Goal: Transaction & Acquisition: Purchase product/service

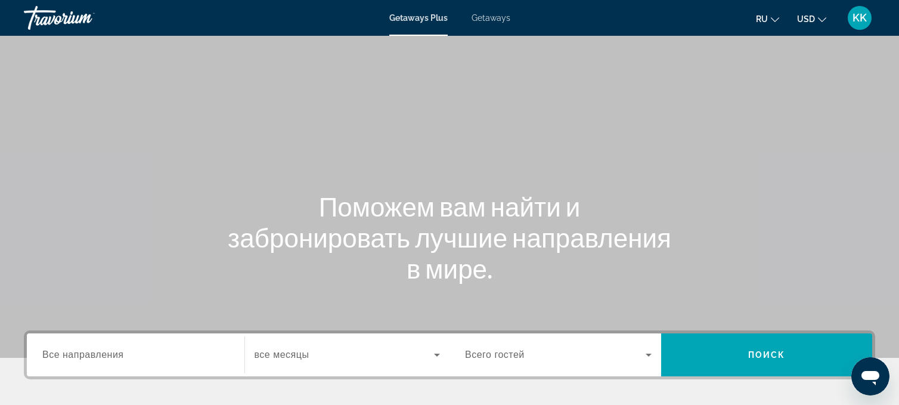
click at [868, 21] on div "KK" at bounding box center [860, 18] width 24 height 24
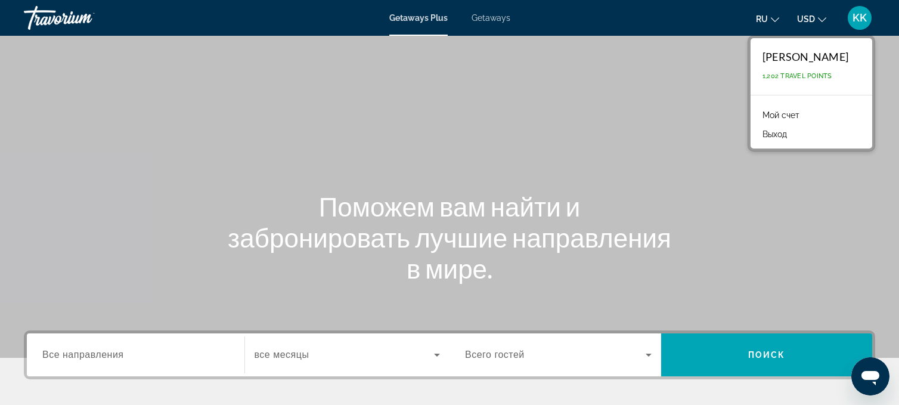
click at [778, 112] on link "Мой счет" at bounding box center [781, 115] width 49 height 16
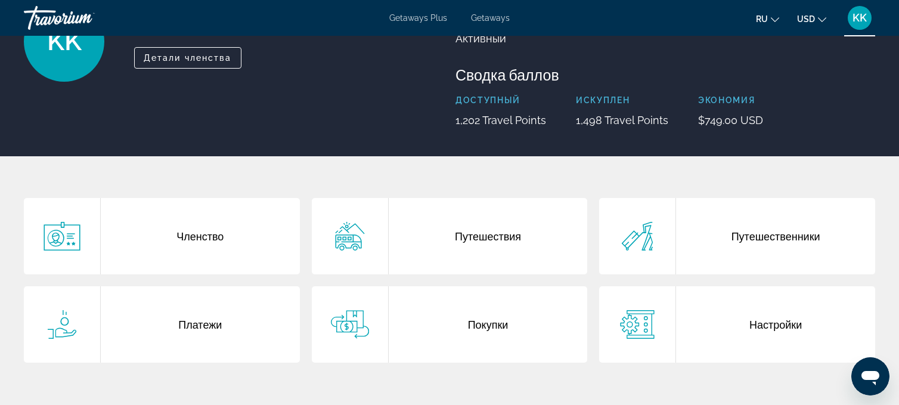
scroll to position [111, 0]
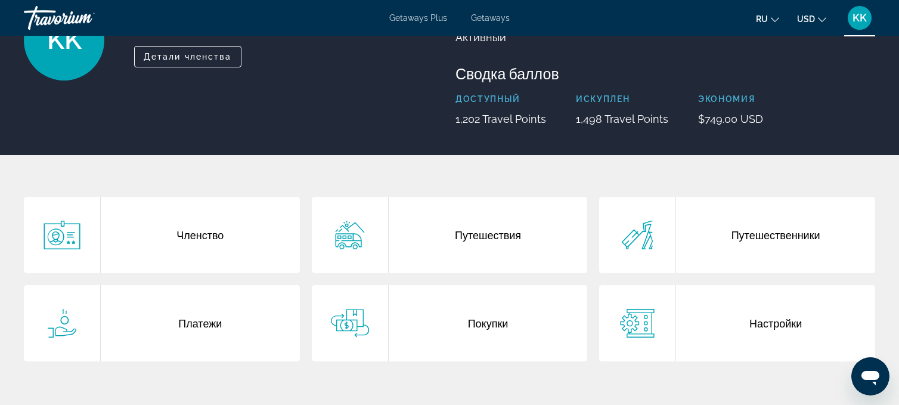
click at [456, 231] on div "Путешествия" at bounding box center [488, 235] width 199 height 76
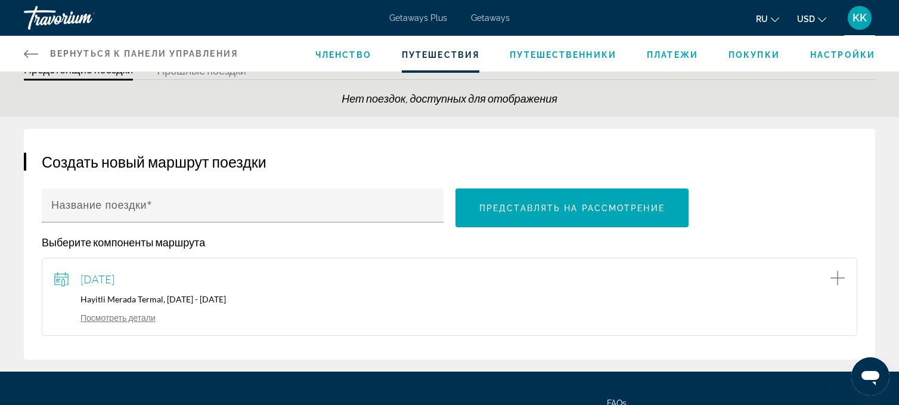
scroll to position [50, 0]
click at [772, 54] on span "Покупки" at bounding box center [754, 55] width 51 height 10
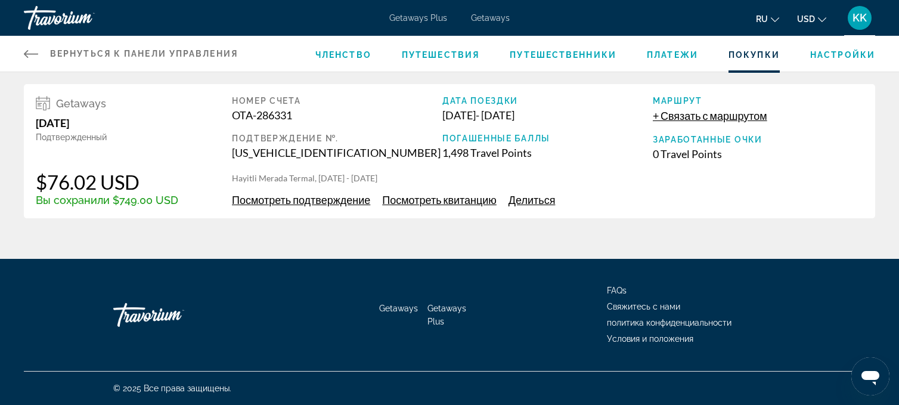
click at [701, 119] on span "+ Связать с маршрутом" at bounding box center [710, 115] width 114 height 13
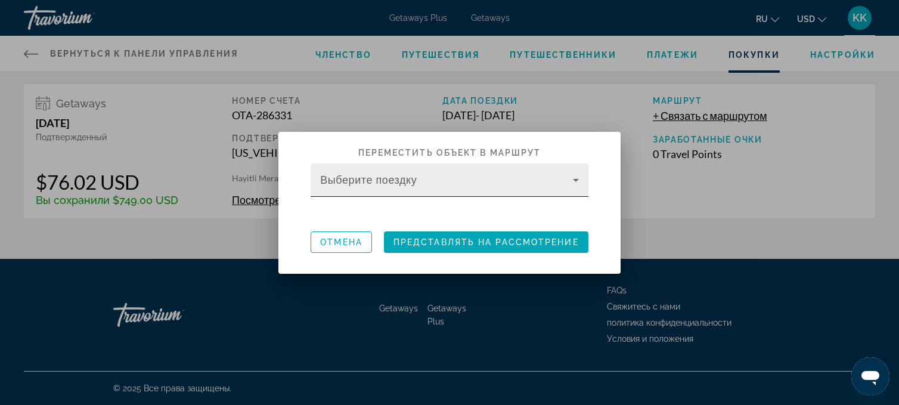
click at [577, 180] on icon at bounding box center [576, 180] width 6 height 3
click at [419, 177] on div "Выберите поездку" at bounding box center [449, 179] width 258 height 33
click at [341, 244] on span "Отмена" at bounding box center [341, 242] width 42 height 10
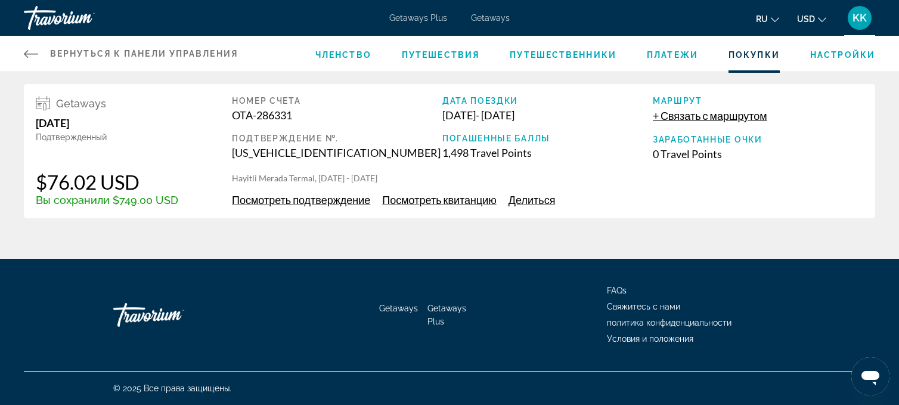
click at [416, 205] on span "Посмотреть квитанцию" at bounding box center [439, 199] width 114 height 13
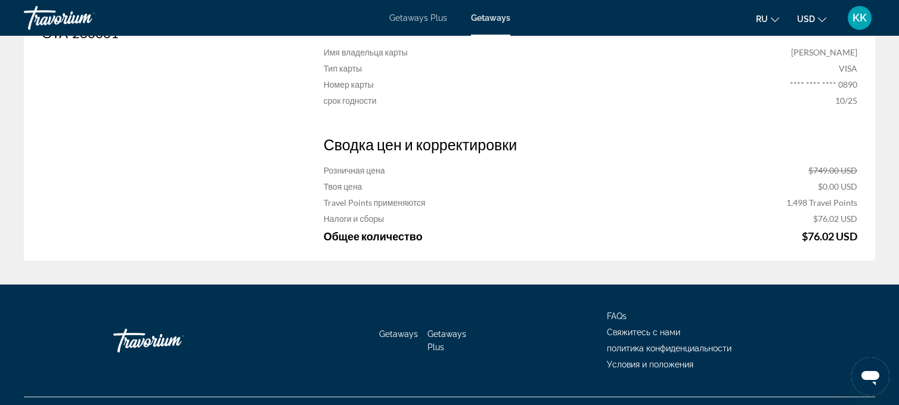
scroll to position [422, 0]
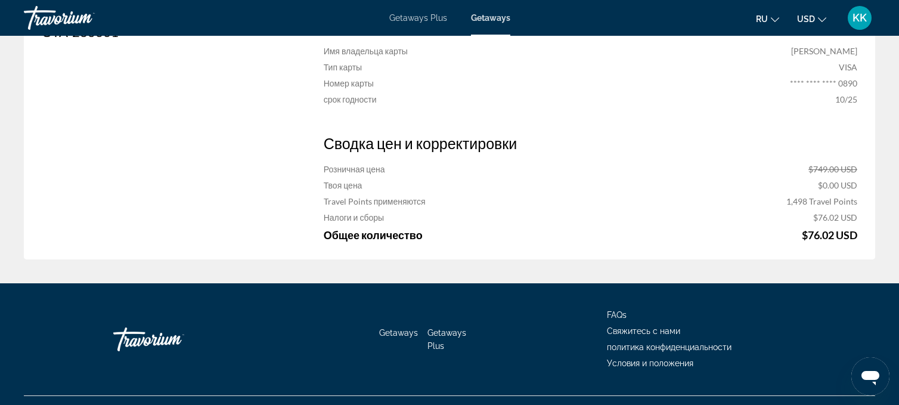
click at [661, 328] on span "Свяжитесь с нами" at bounding box center [643, 331] width 73 height 10
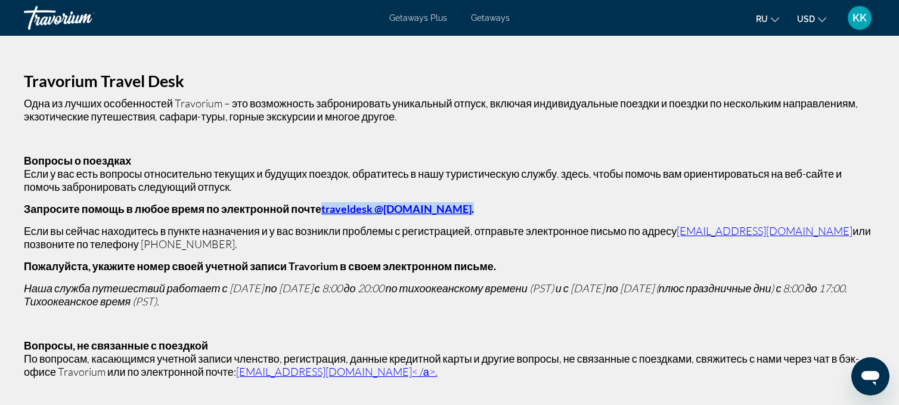
drag, startPoint x: 435, startPoint y: 205, endPoint x: 299, endPoint y: 211, distance: 136.1
click at [299, 211] on p "Запросите помощь в любое время по электронной почте traveldesk @travorium.com ." at bounding box center [450, 208] width 852 height 13
copy strong "traveldesk @travorium.com ."
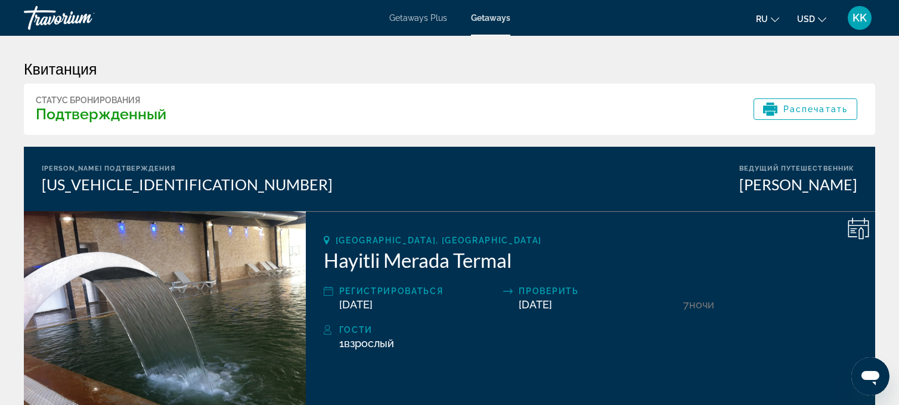
click at [328, 293] on icon "Main content" at bounding box center [329, 291] width 10 height 14
click at [329, 295] on icon "Main content" at bounding box center [329, 291] width 10 height 14
drag, startPoint x: 197, startPoint y: 179, endPoint x: 36, endPoint y: 179, distance: 160.4
click at [36, 179] on div "Номер подтверждения EVRN0001059965001 Ведущий путешественник Kristina Klimanov" at bounding box center [450, 179] width 852 height 64
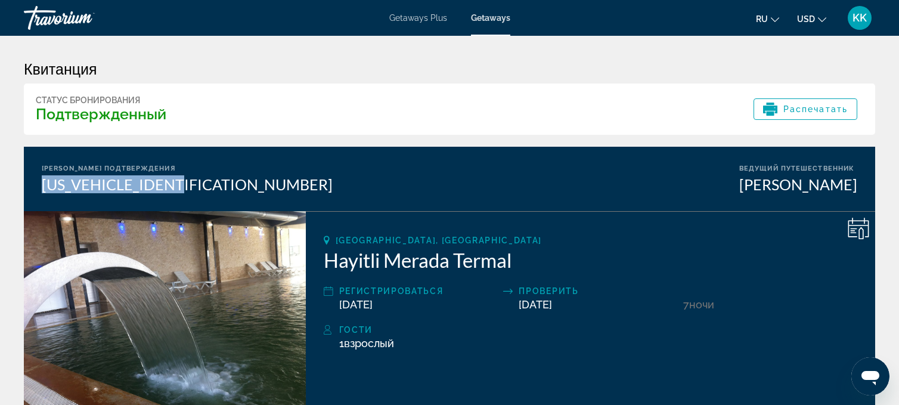
copy div "EVRN0001059965001"
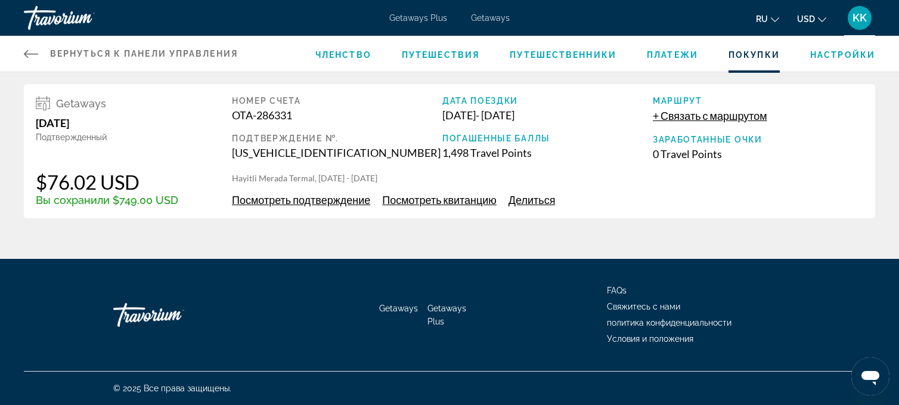
click at [323, 203] on span "Посмотреть подтверждение" at bounding box center [301, 199] width 138 height 13
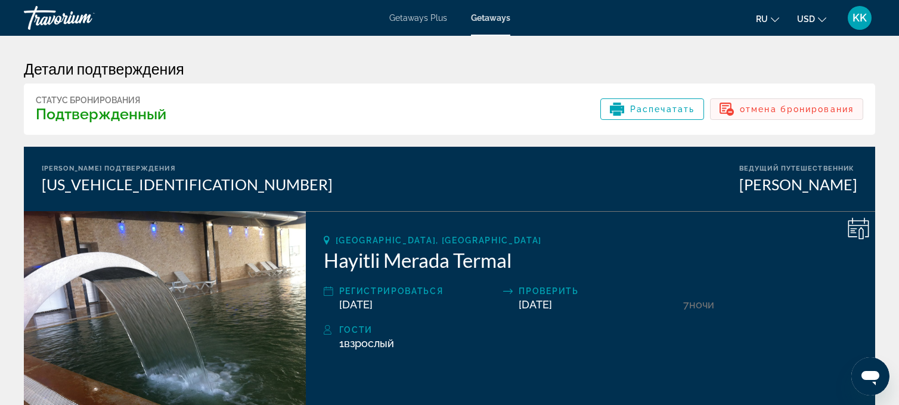
click at [751, 108] on span "отмена бронирования" at bounding box center [797, 109] width 114 height 10
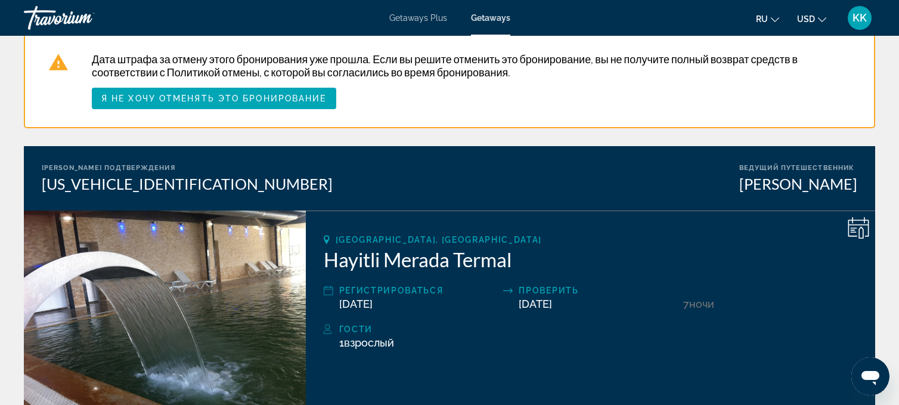
scroll to position [67, 0]
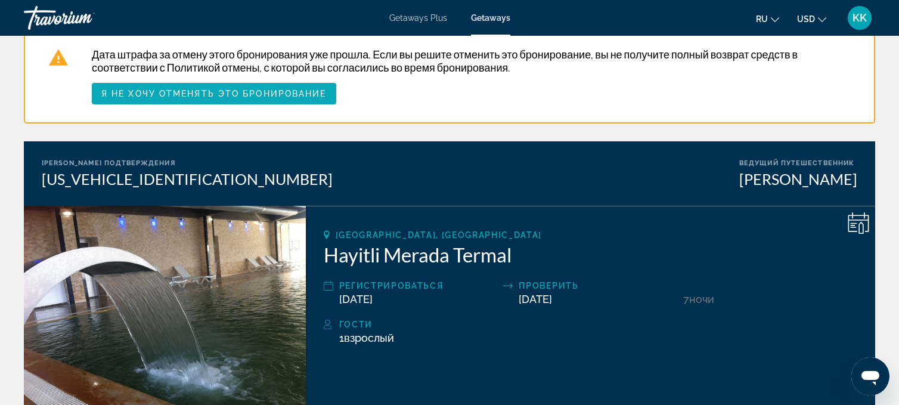
click at [262, 91] on span "Я не хочу отменять это бронирование" at bounding box center [213, 94] width 225 height 10
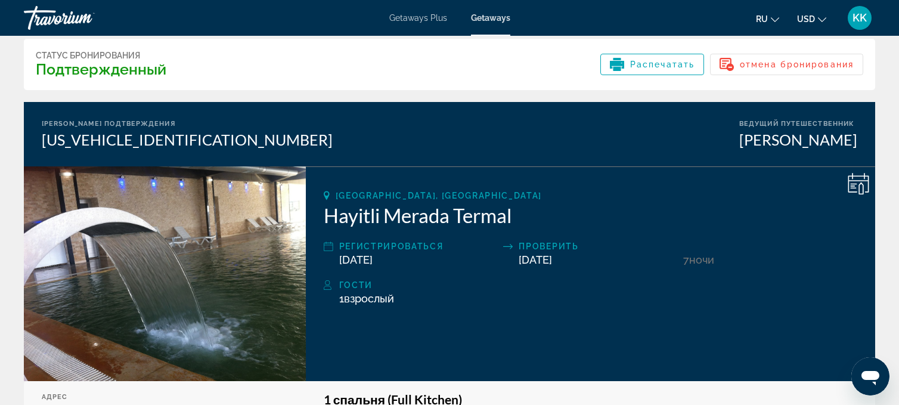
scroll to position [29, 0]
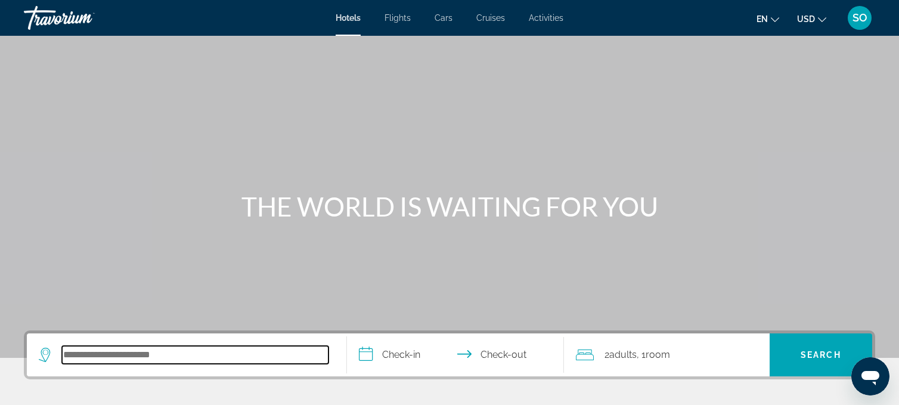
click at [125, 349] on input "Search hotel destination" at bounding box center [195, 355] width 267 height 18
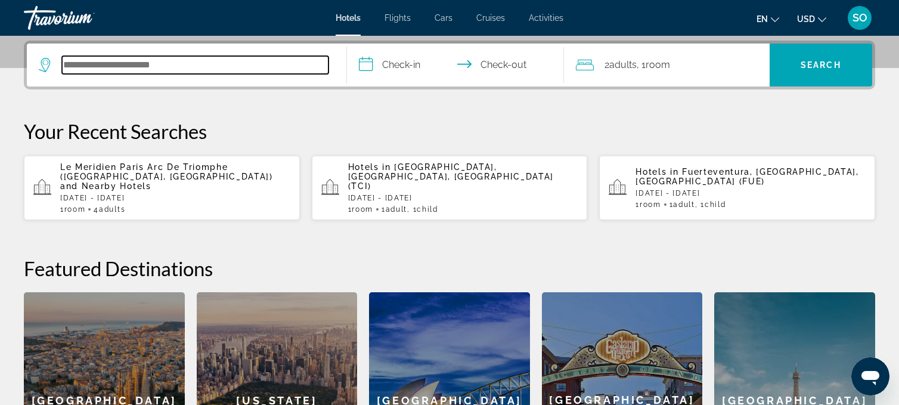
scroll to position [291, 0]
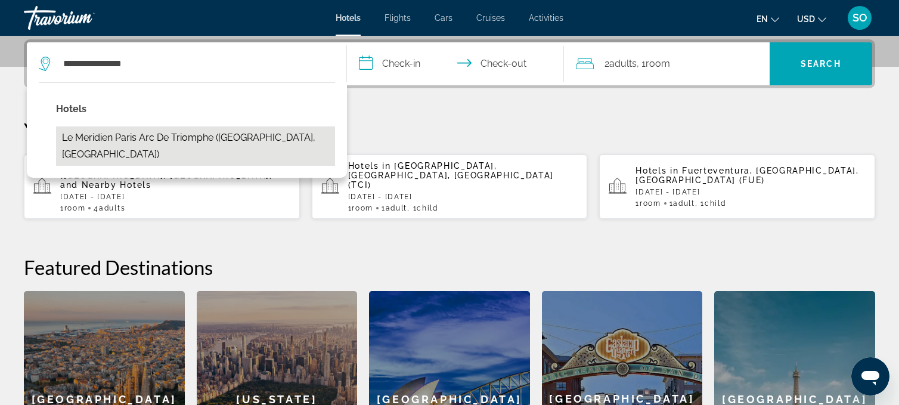
click at [172, 129] on button "Le Meridien Paris Arc De Triomphe (Paris, FR)" at bounding box center [195, 145] width 279 height 39
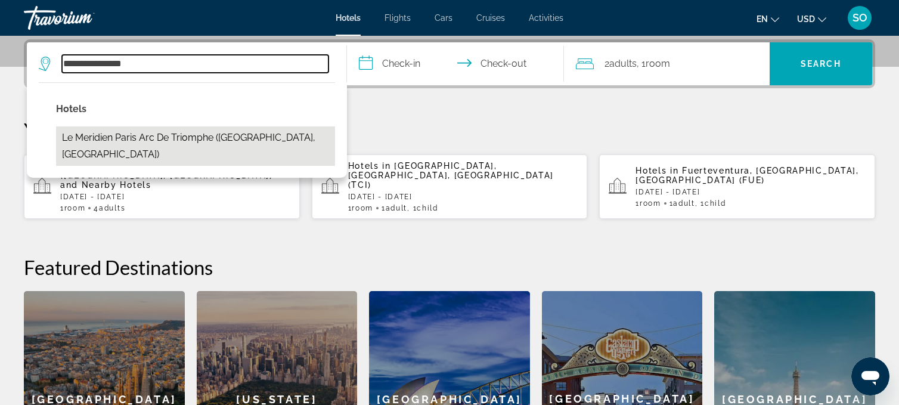
type input "**********"
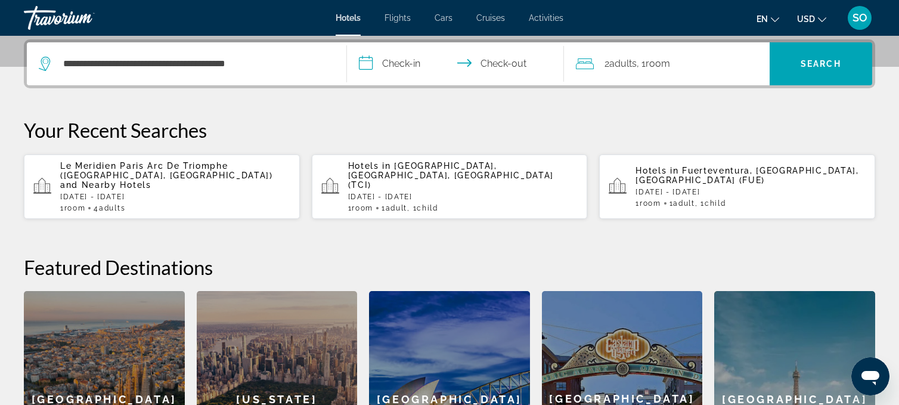
click at [400, 61] on input "**********" at bounding box center [458, 65] width 222 height 47
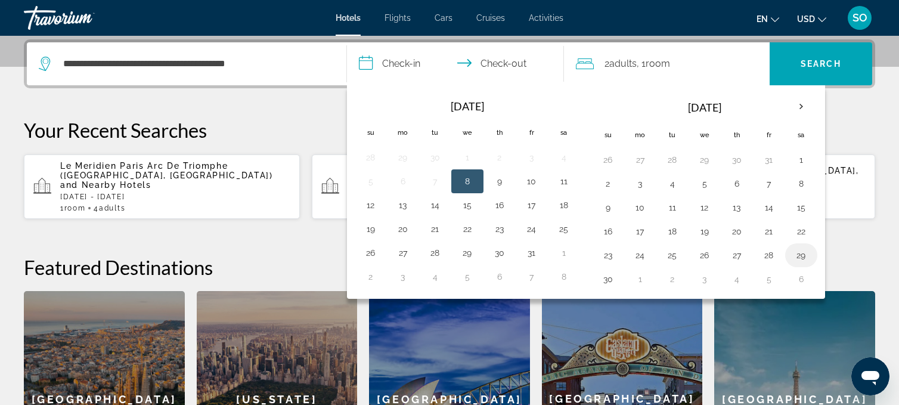
click at [806, 252] on button "29" at bounding box center [801, 255] width 19 height 17
click at [602, 277] on button "30" at bounding box center [608, 279] width 19 height 17
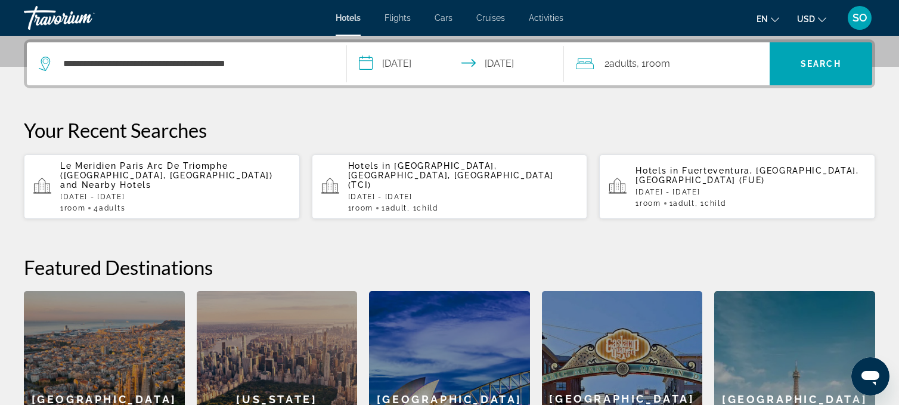
click at [409, 66] on input "**********" at bounding box center [458, 65] width 222 height 47
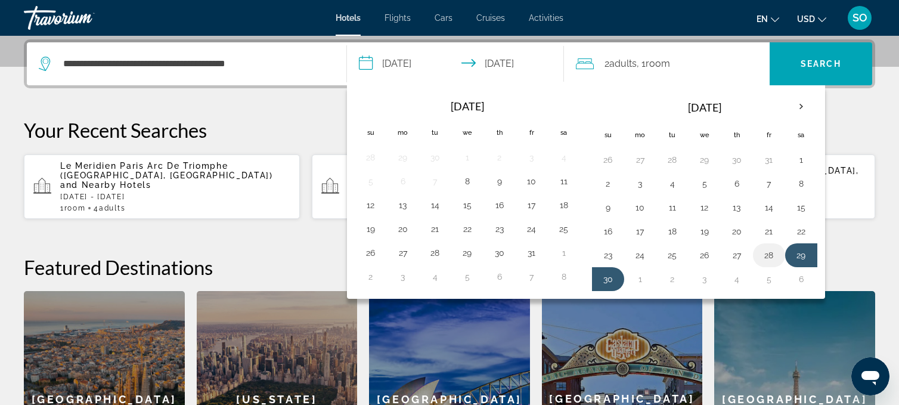
click at [766, 256] on button "28" at bounding box center [769, 255] width 19 height 17
click at [609, 274] on button "30" at bounding box center [608, 279] width 19 height 17
type input "**********"
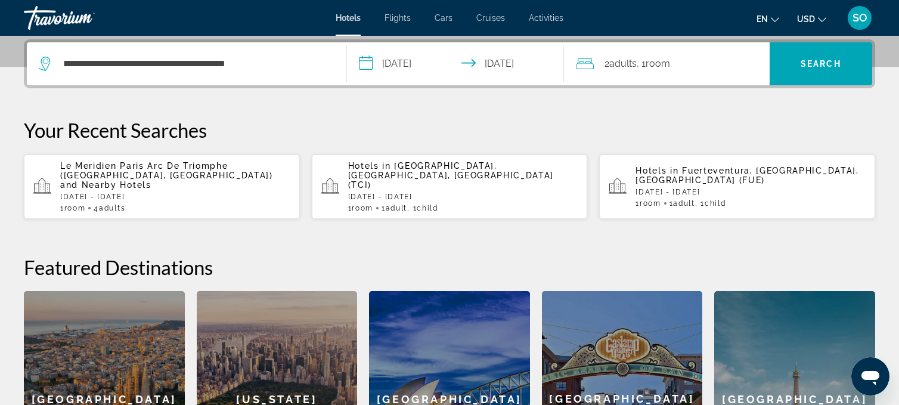
click at [410, 61] on input "**********" at bounding box center [458, 65] width 222 height 47
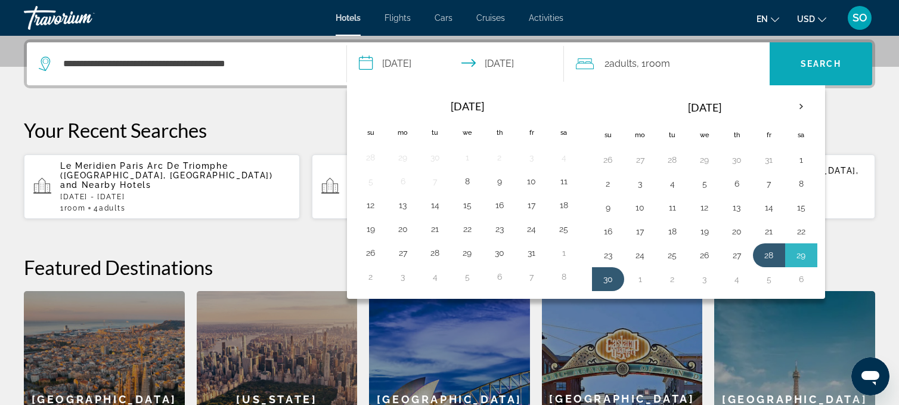
click at [803, 67] on span "Search" at bounding box center [821, 64] width 41 height 10
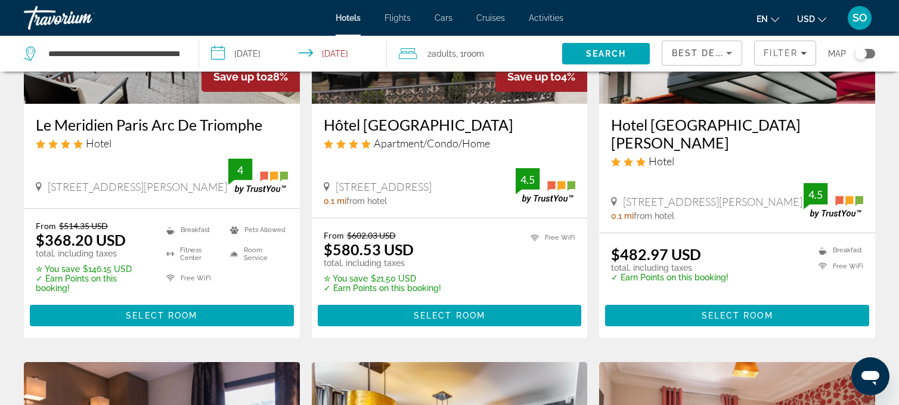
scroll to position [205, 0]
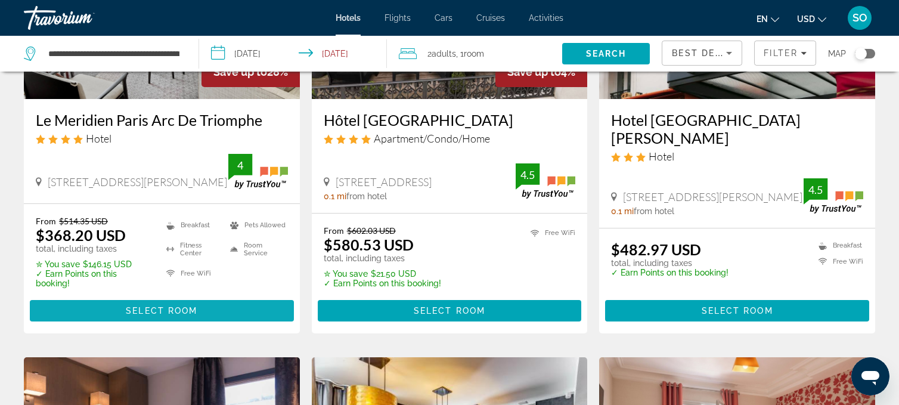
click at [97, 307] on span "Main content" at bounding box center [162, 310] width 264 height 29
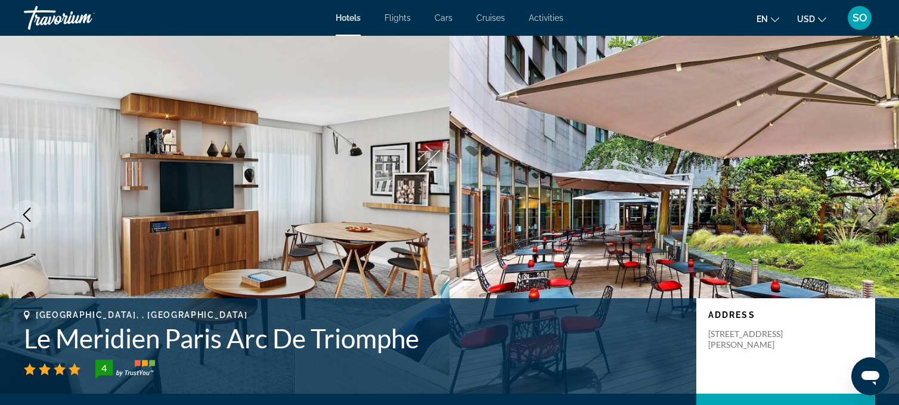
click at [824, 16] on icon "Change currency" at bounding box center [822, 20] width 8 height 8
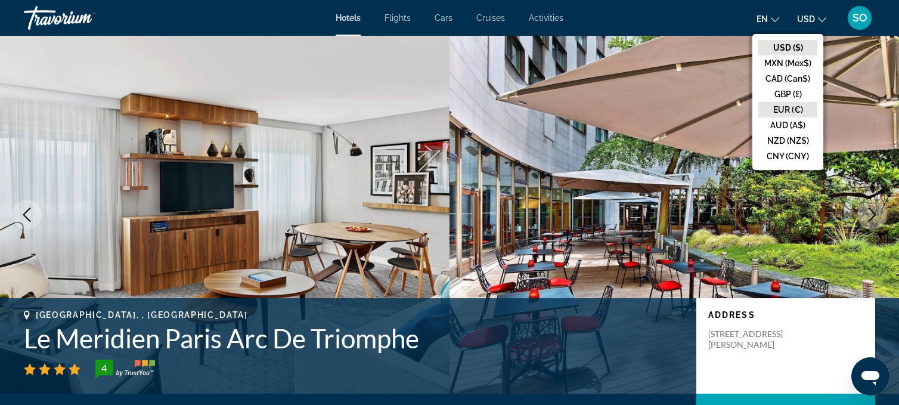
click at [793, 106] on button "EUR (€)" at bounding box center [788, 110] width 59 height 16
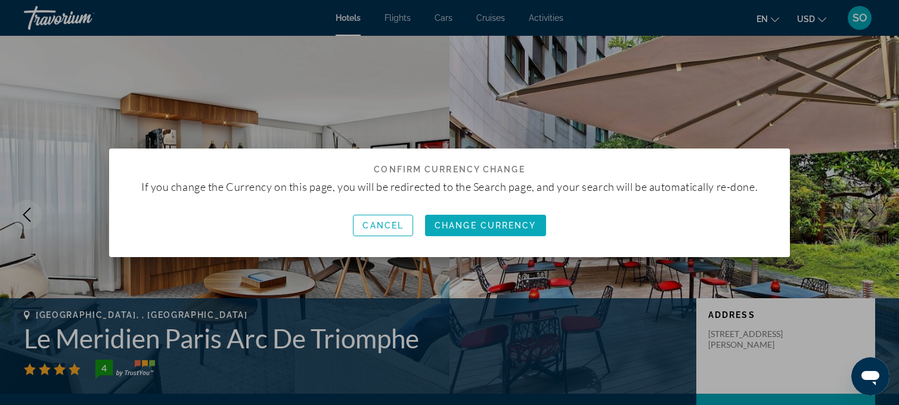
click at [517, 225] on span "Change Currency" at bounding box center [486, 226] width 102 height 10
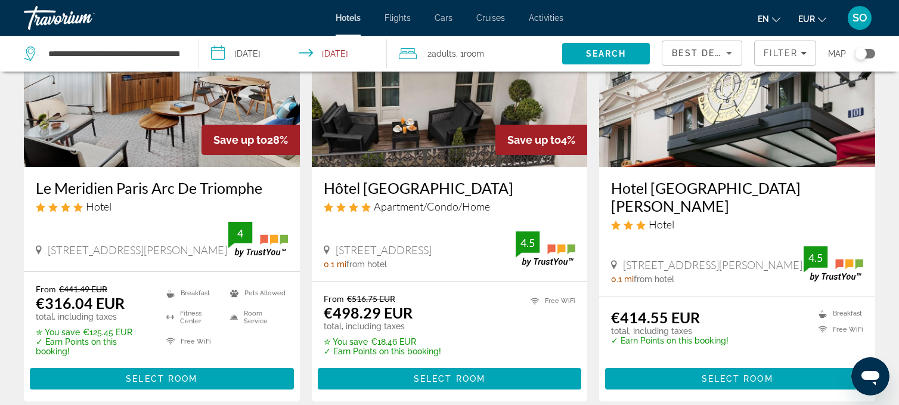
scroll to position [138, 0]
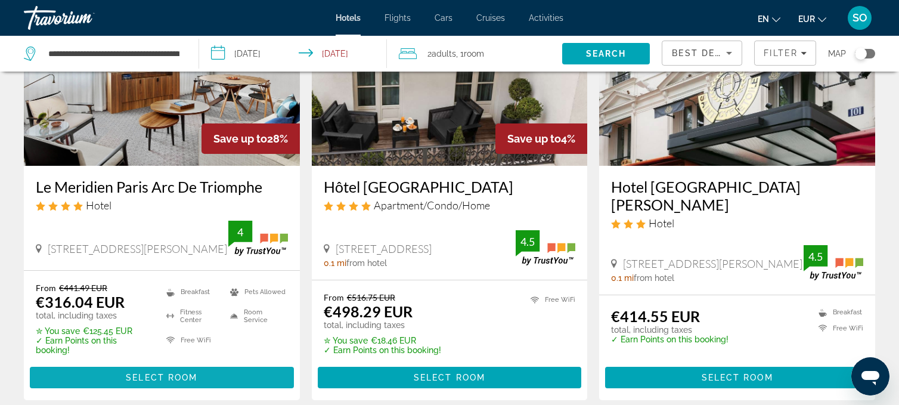
click at [135, 378] on span "Select Room" at bounding box center [162, 378] width 72 height 10
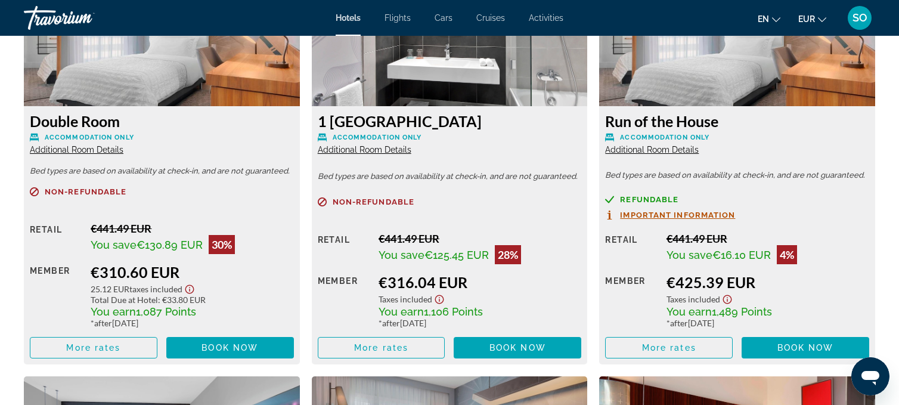
scroll to position [1744, 0]
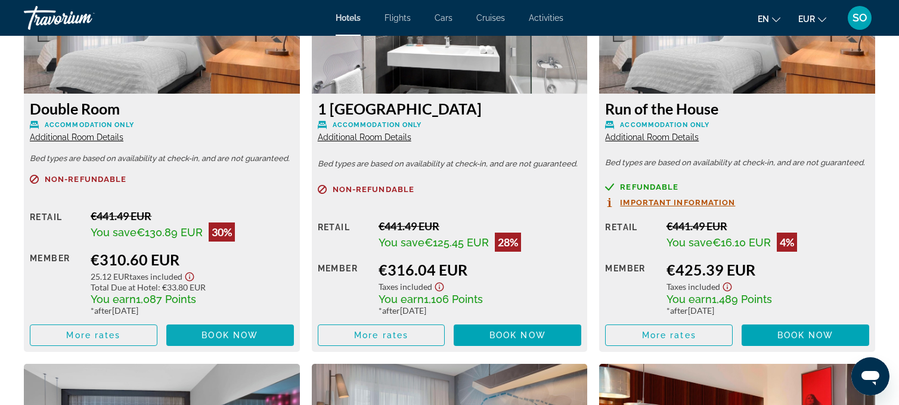
click at [231, 338] on span "Book now" at bounding box center [230, 335] width 57 height 10
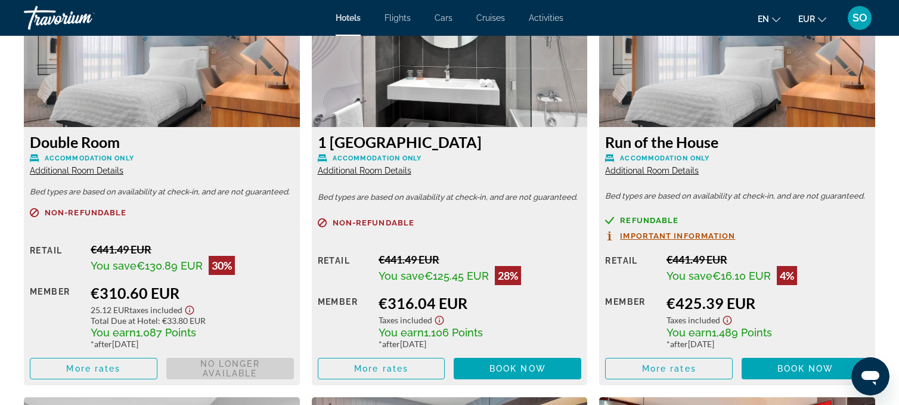
scroll to position [1711, 0]
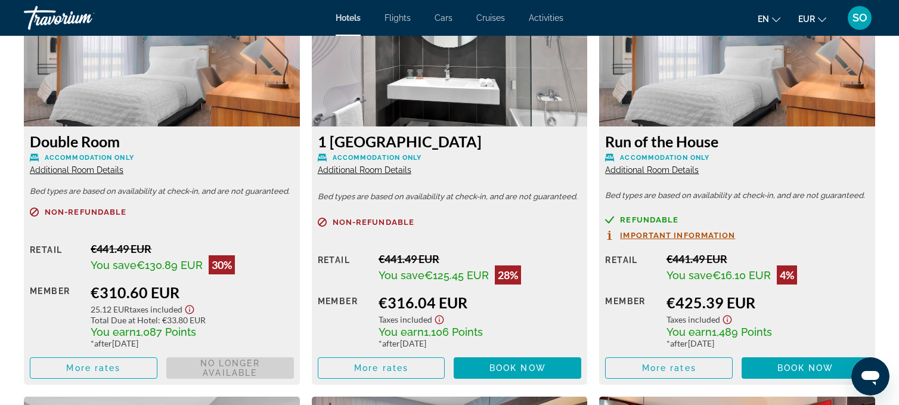
click at [236, 371] on span "Book now No longer available" at bounding box center [230, 367] width 128 height 21
click at [508, 368] on span "Book now" at bounding box center [518, 368] width 57 height 10
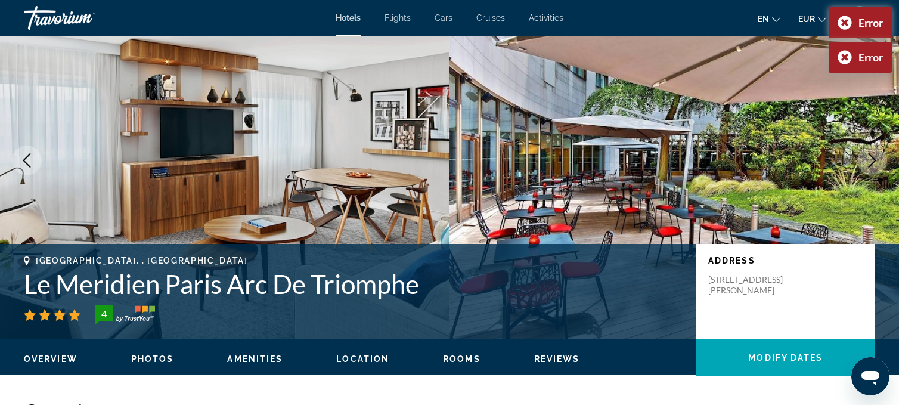
scroll to position [0, 0]
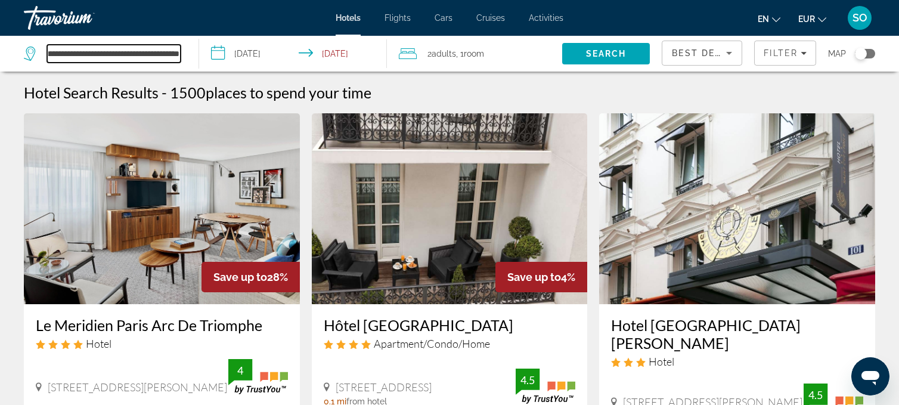
scroll to position [0, 41]
drag, startPoint x: 48, startPoint y: 51, endPoint x: 180, endPoint y: 57, distance: 132.5
click at [180, 57] on input "**********" at bounding box center [114, 54] width 134 height 18
